Goal: Information Seeking & Learning: Find specific fact

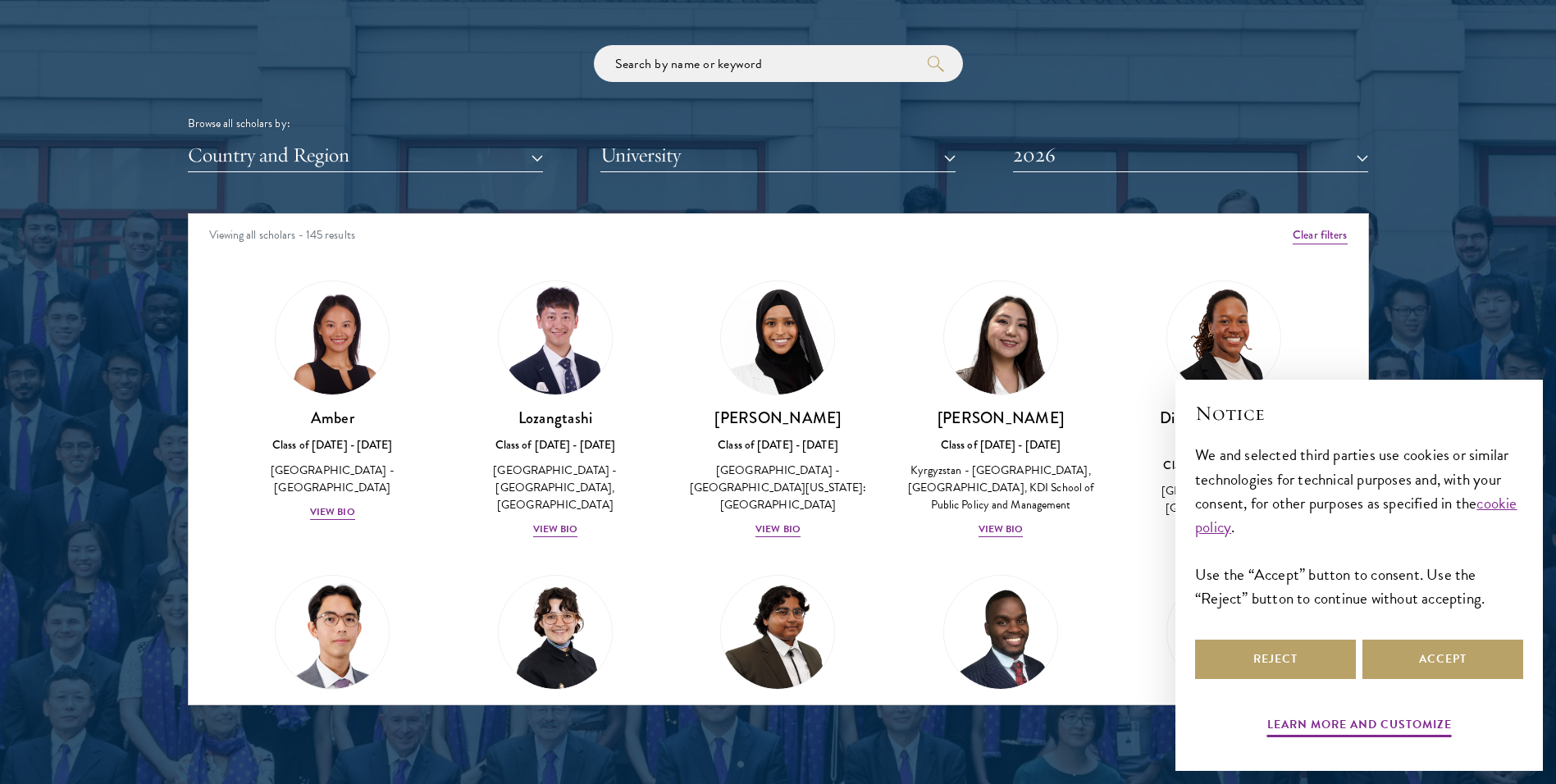
scroll to position [1969, 0]
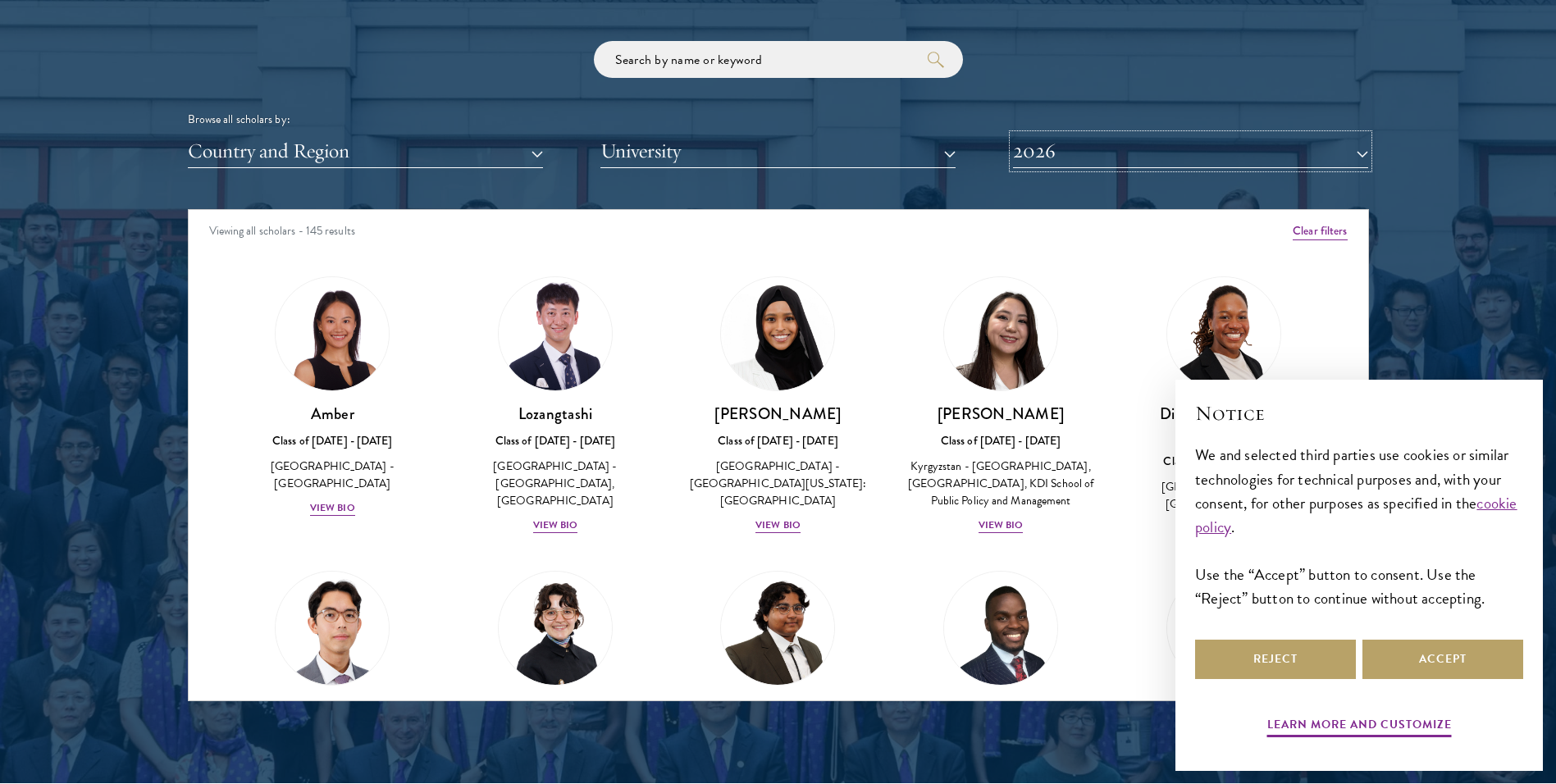
click at [1070, 155] on button "2026" at bounding box center [1190, 151] width 355 height 34
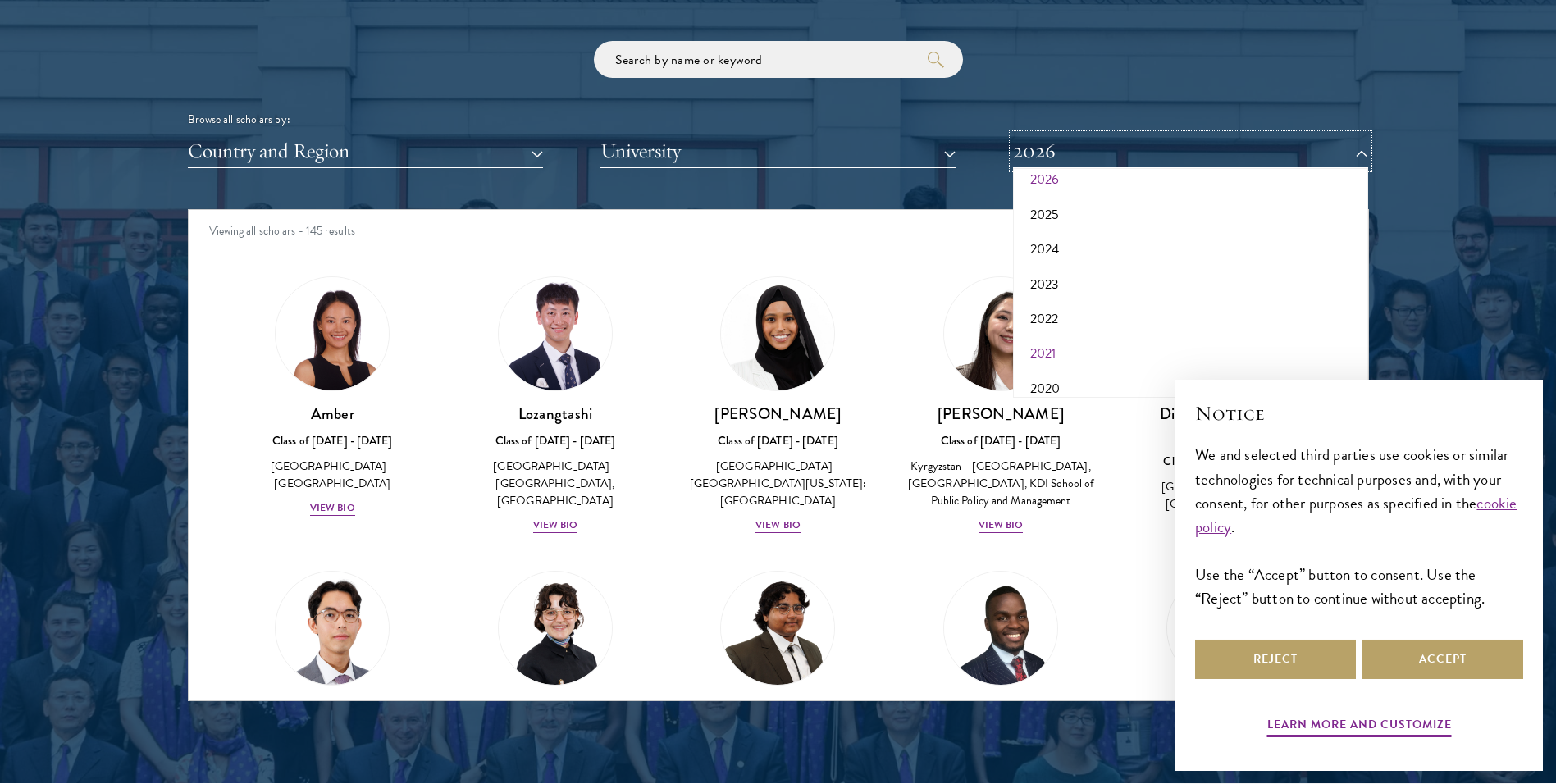
scroll to position [82, 0]
click at [1059, 322] on button "2021" at bounding box center [1191, 325] width 346 height 34
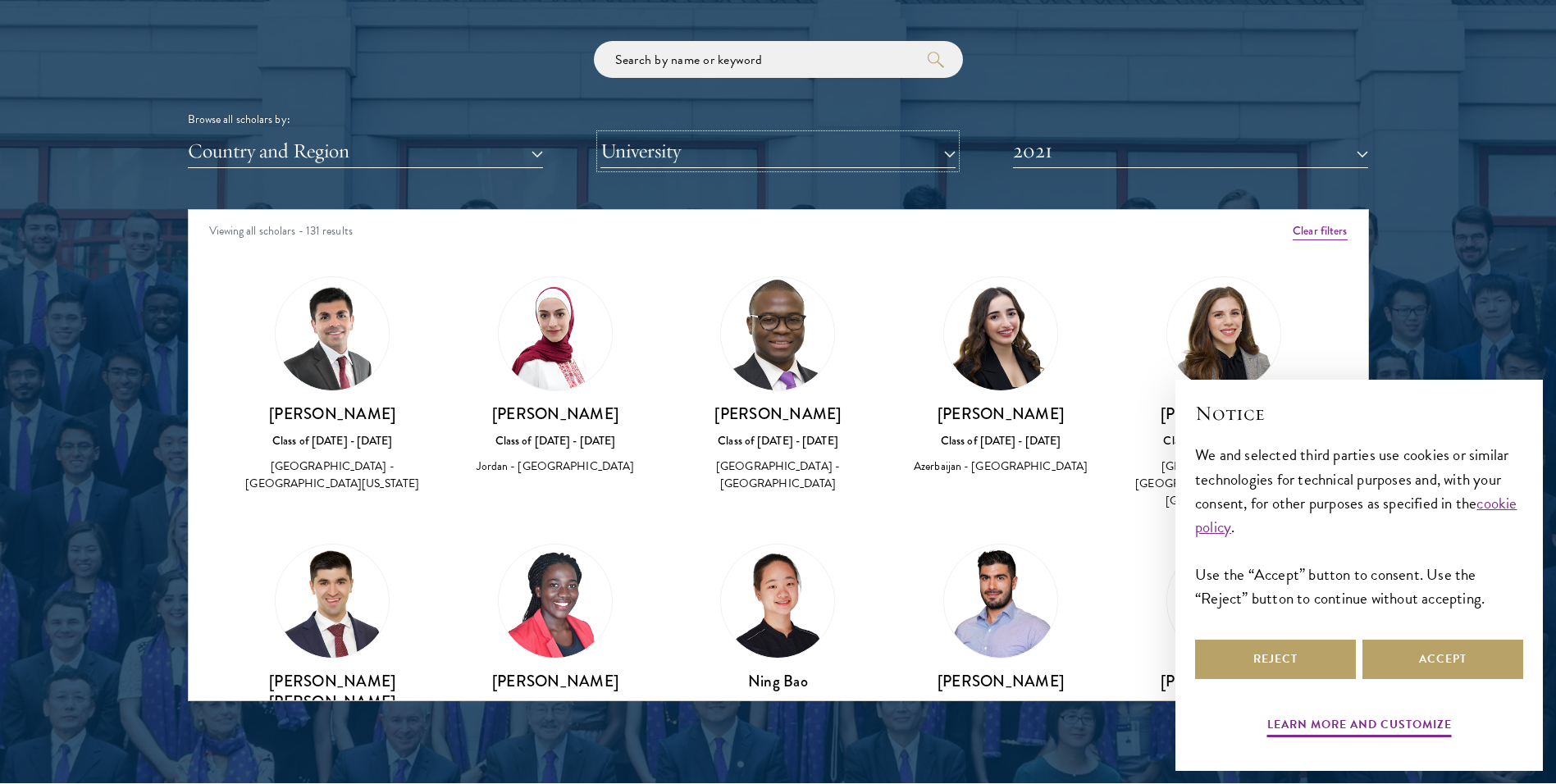
click at [791, 151] on button "University" at bounding box center [778, 151] width 355 height 34
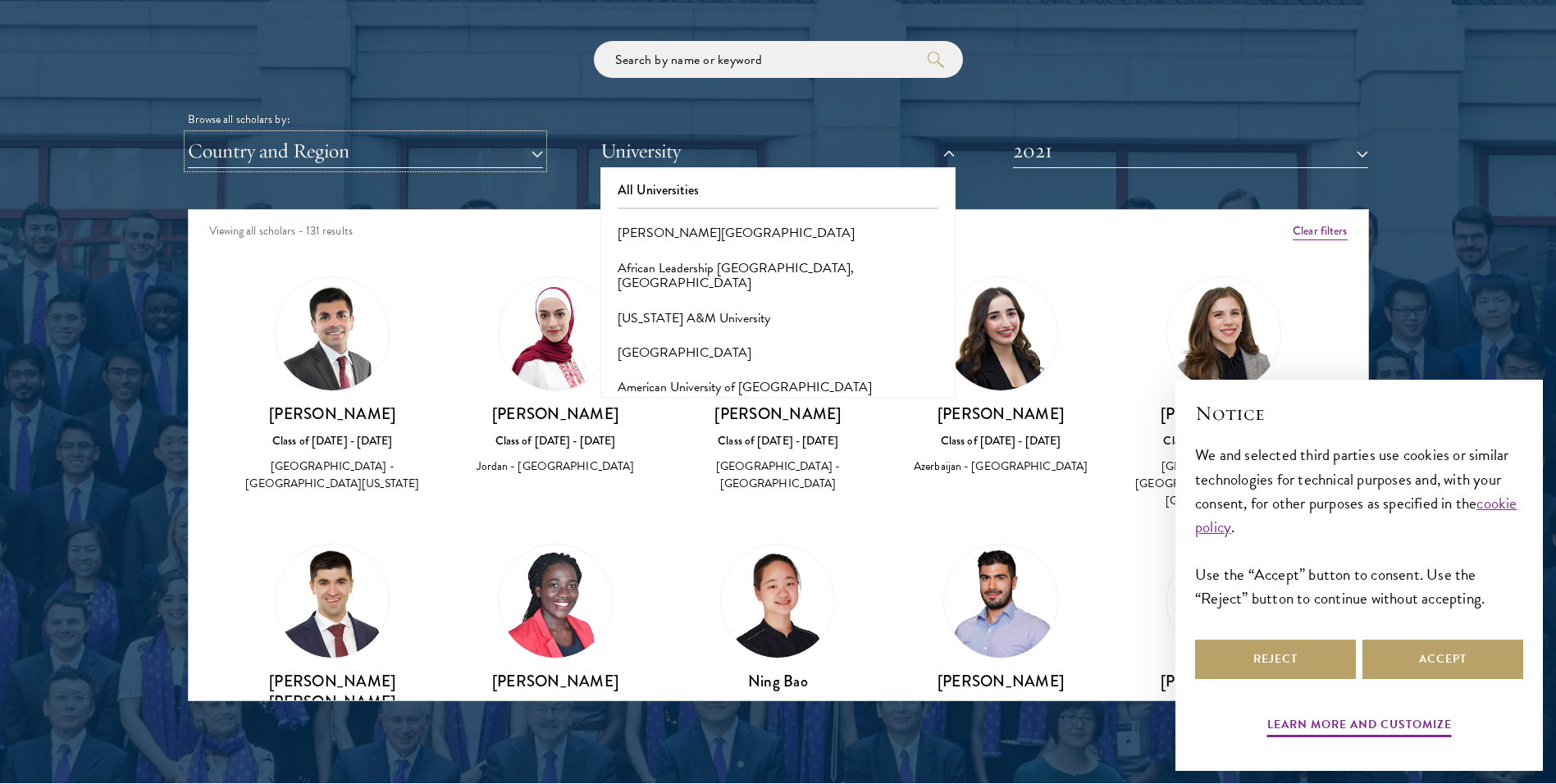
click at [460, 151] on button "Country and Region" at bounding box center [366, 151] width 355 height 34
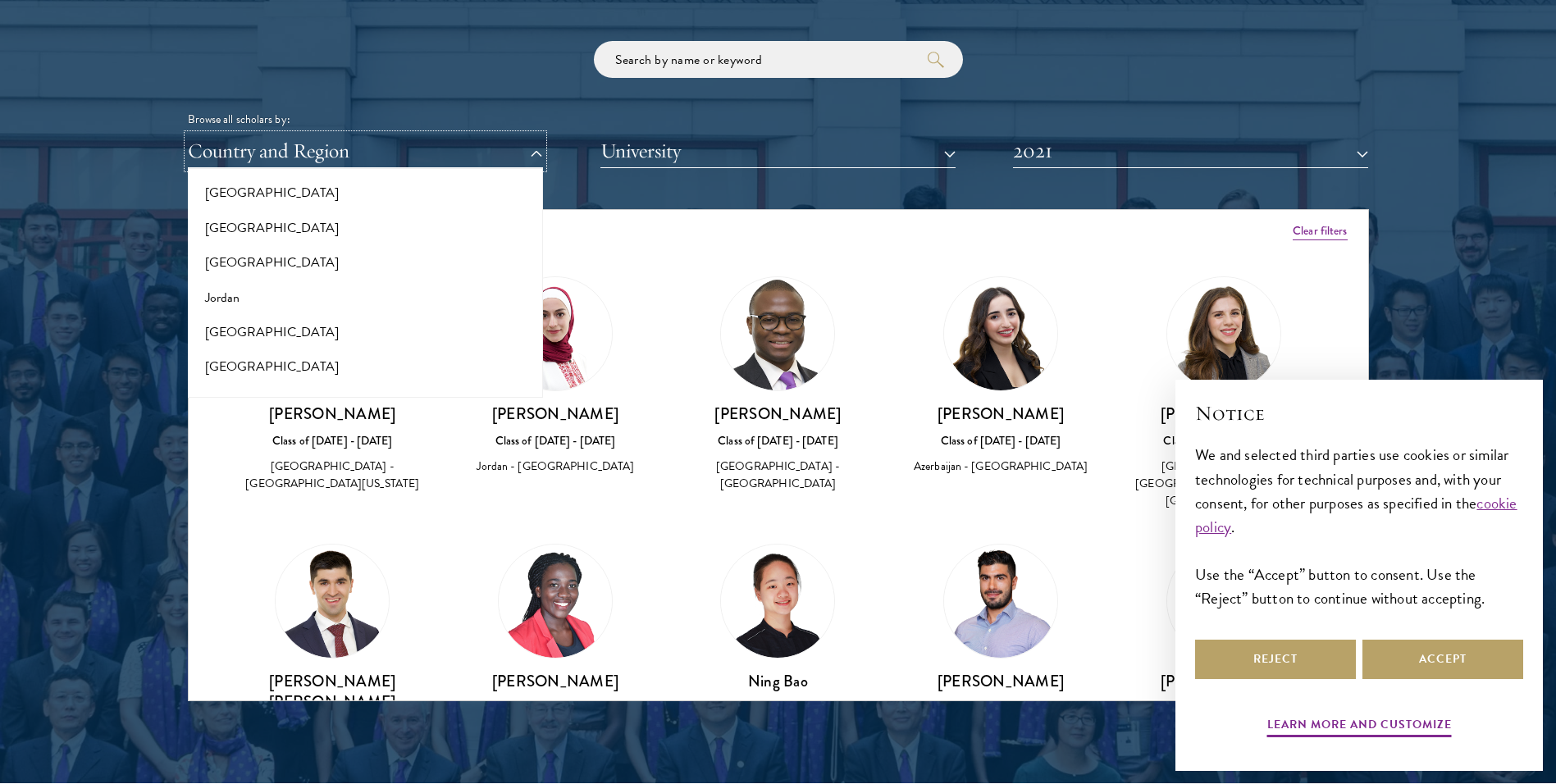
scroll to position [1559, 0]
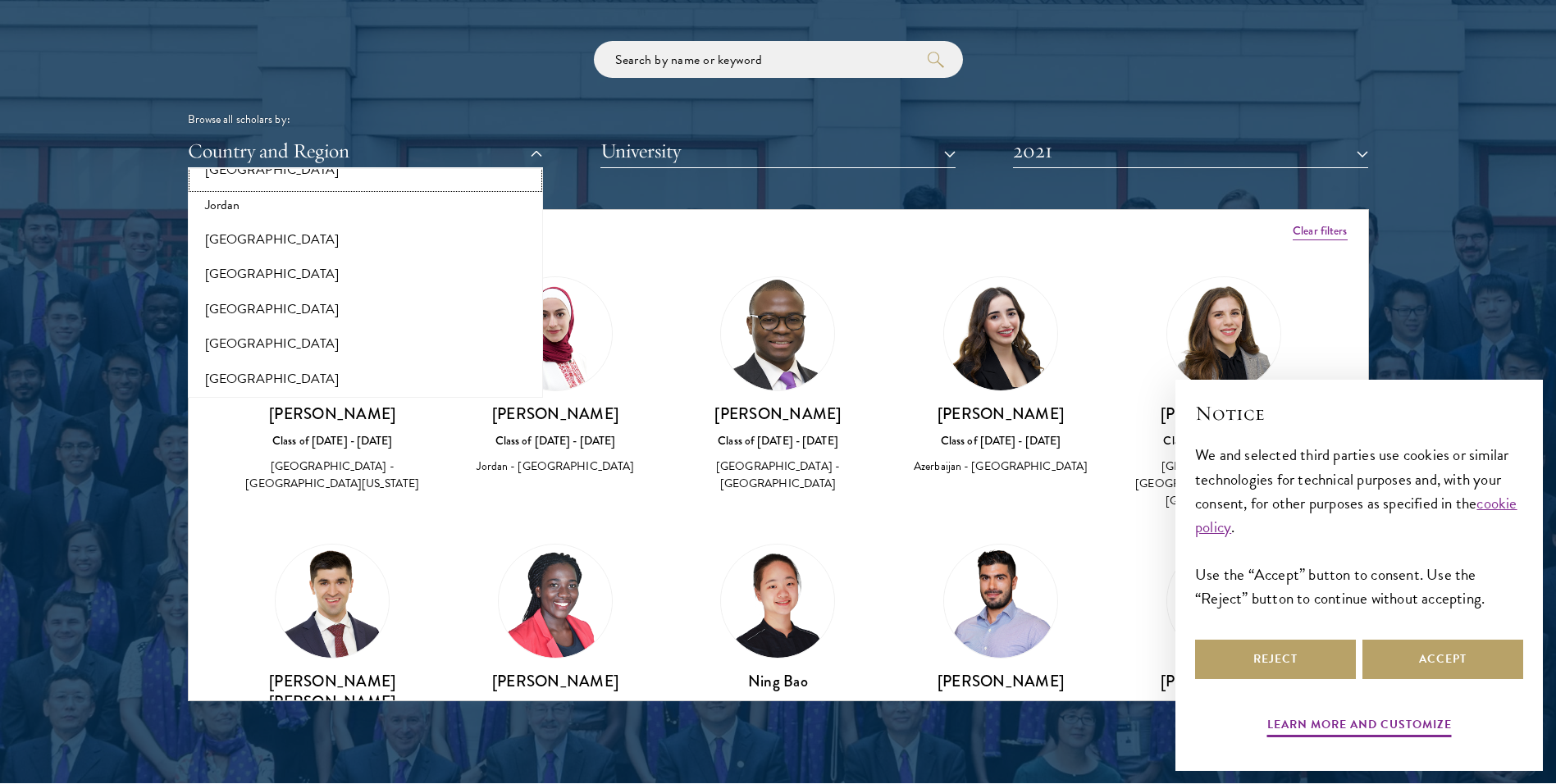
click at [371, 178] on button "[GEOGRAPHIC_DATA]" at bounding box center [366, 170] width 346 height 34
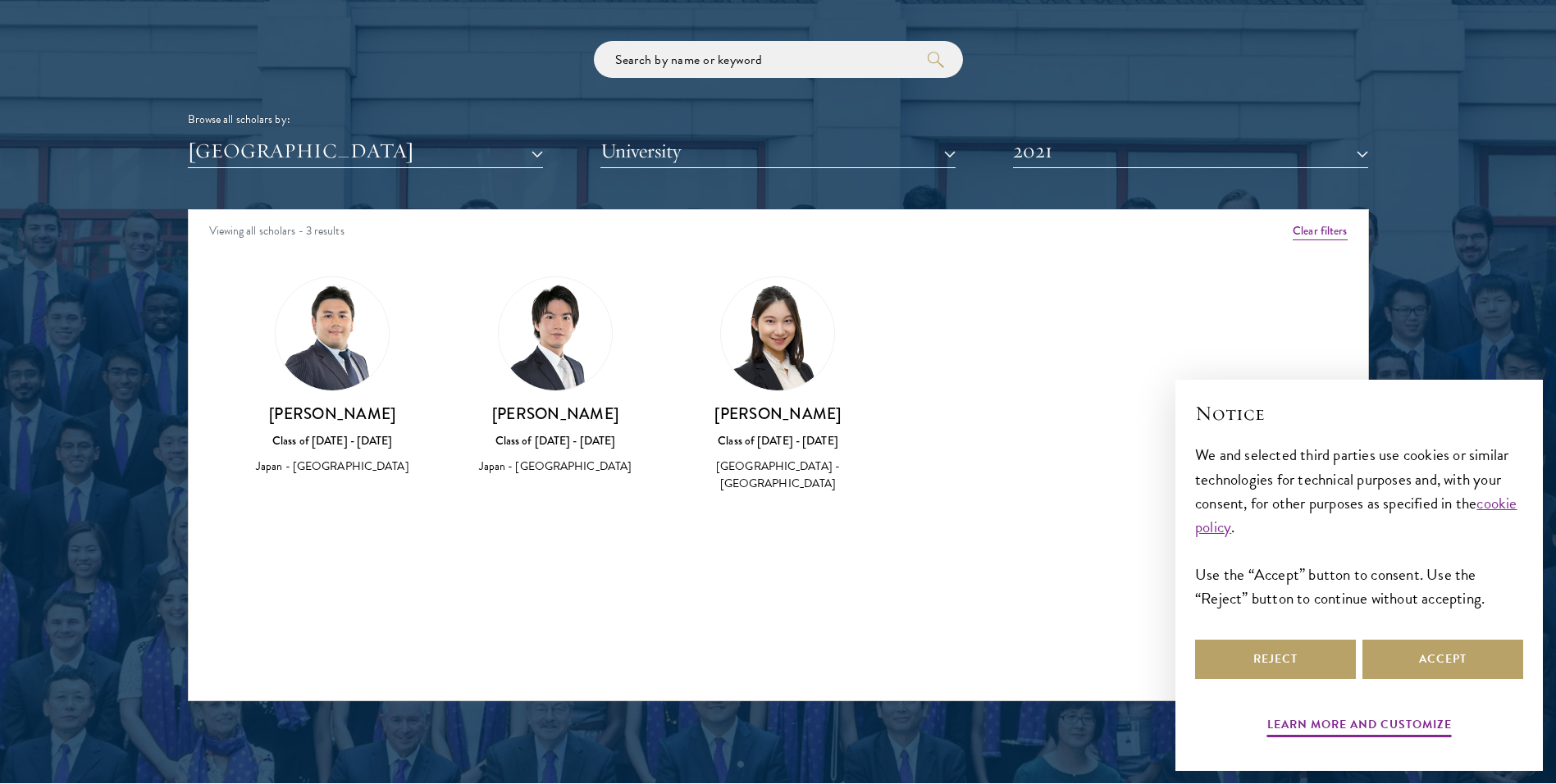
scroll to position [2296, 0]
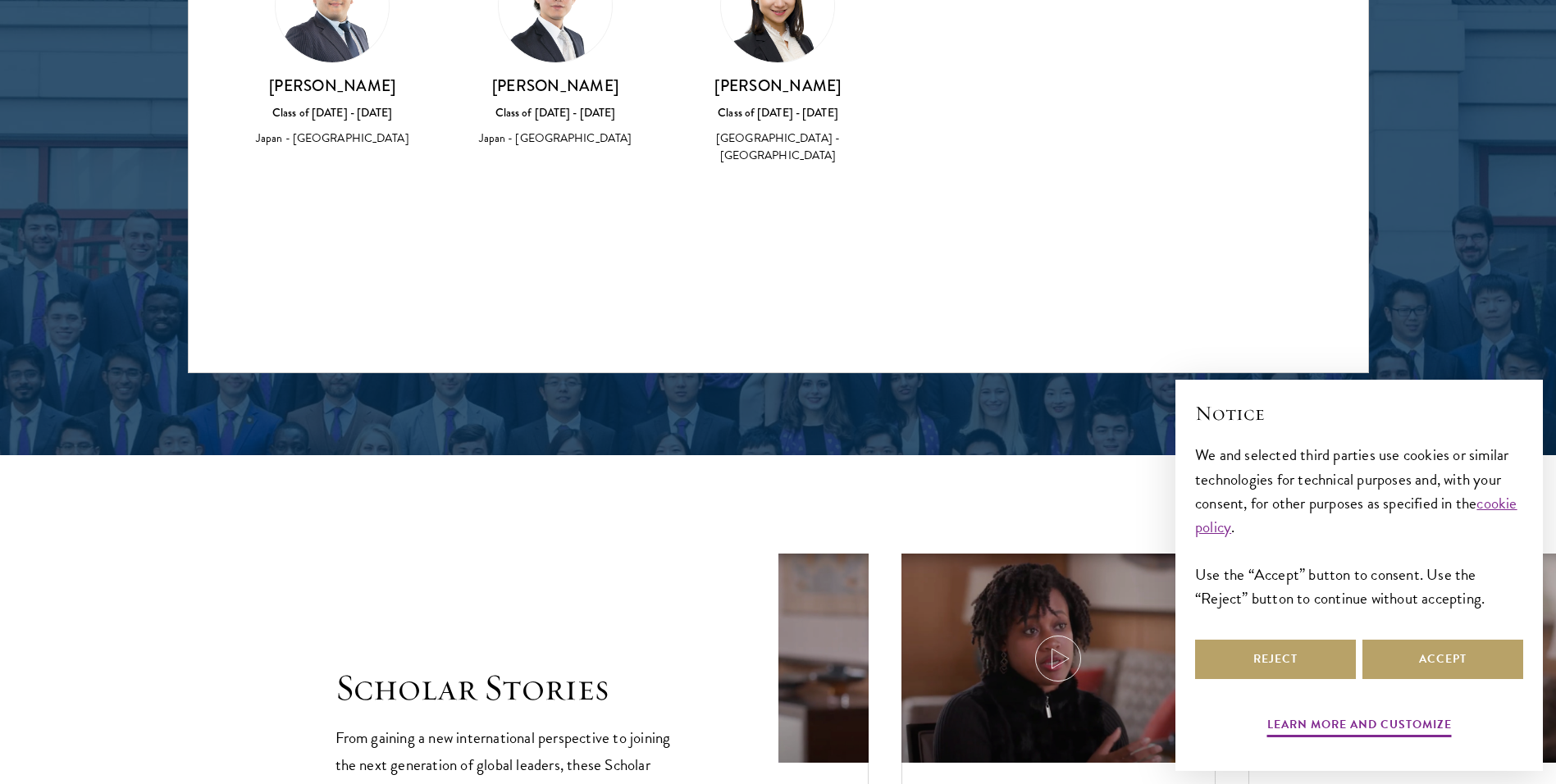
drag, startPoint x: 280, startPoint y: 81, endPoint x: 427, endPoint y: 92, distance: 147.4
click at [427, 92] on h3 "[PERSON_NAME]" at bounding box center [333, 86] width 190 height 21
drag, startPoint x: 427, startPoint y: 92, endPoint x: 344, endPoint y: 90, distance: 83.0
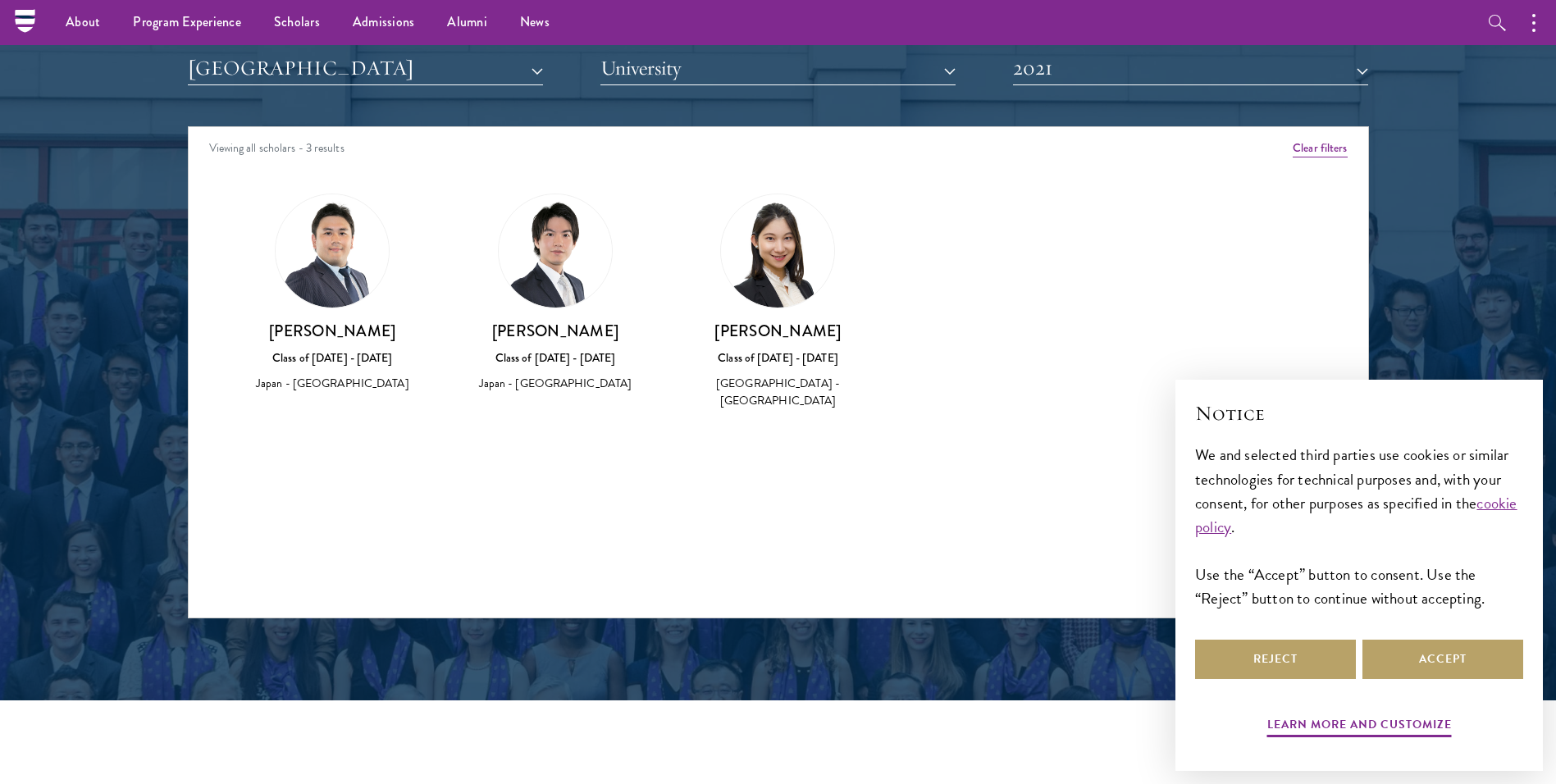
scroll to position [2051, 0]
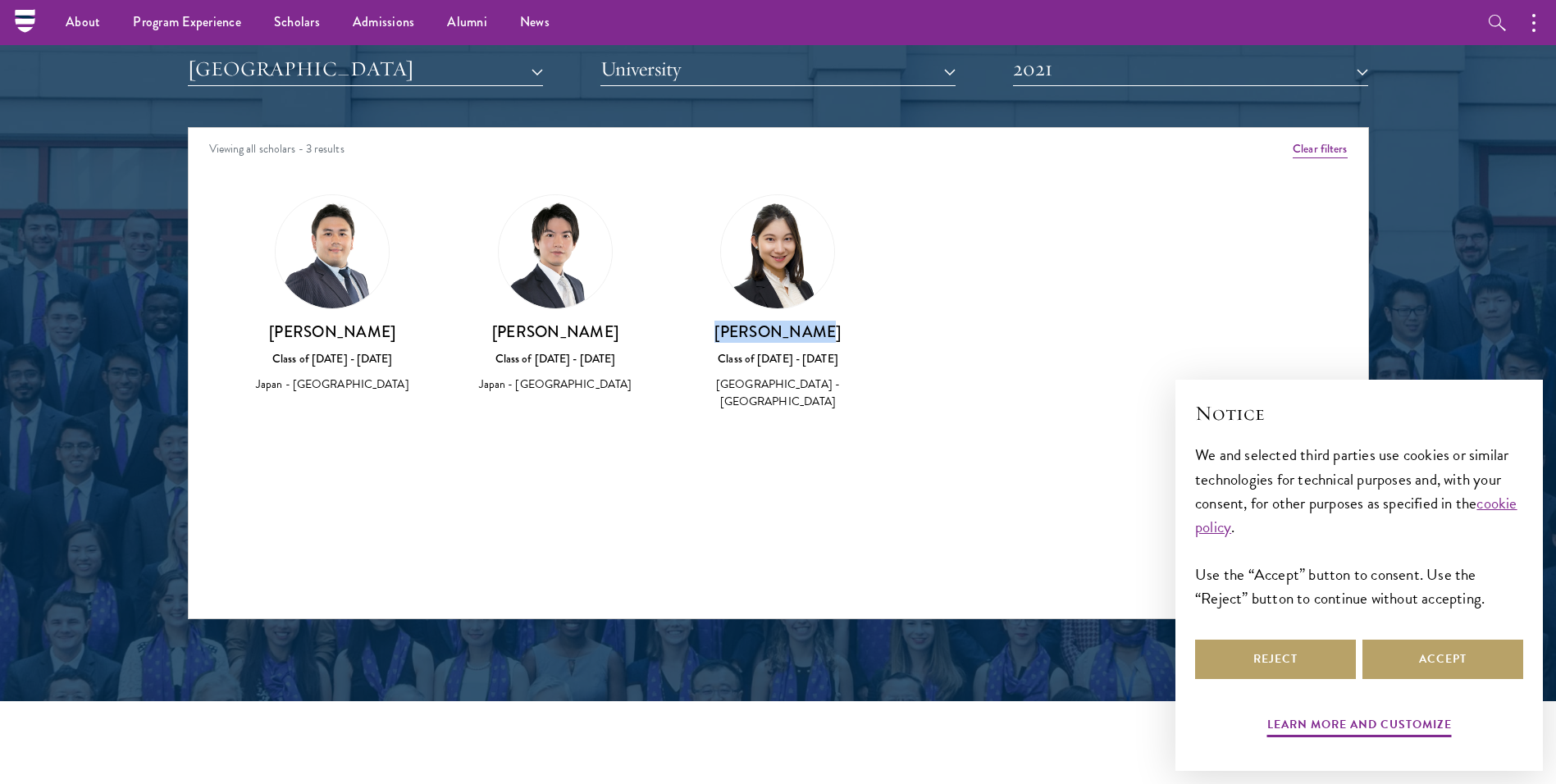
drag, startPoint x: 726, startPoint y: 332, endPoint x: 860, endPoint y: 333, distance: 134.0
click at [860, 333] on h3 "[PERSON_NAME]" at bounding box center [778, 332] width 190 height 21
drag, startPoint x: 860, startPoint y: 333, endPoint x: 788, endPoint y: 330, distance: 72.1
